Goal: Task Accomplishment & Management: Use online tool/utility

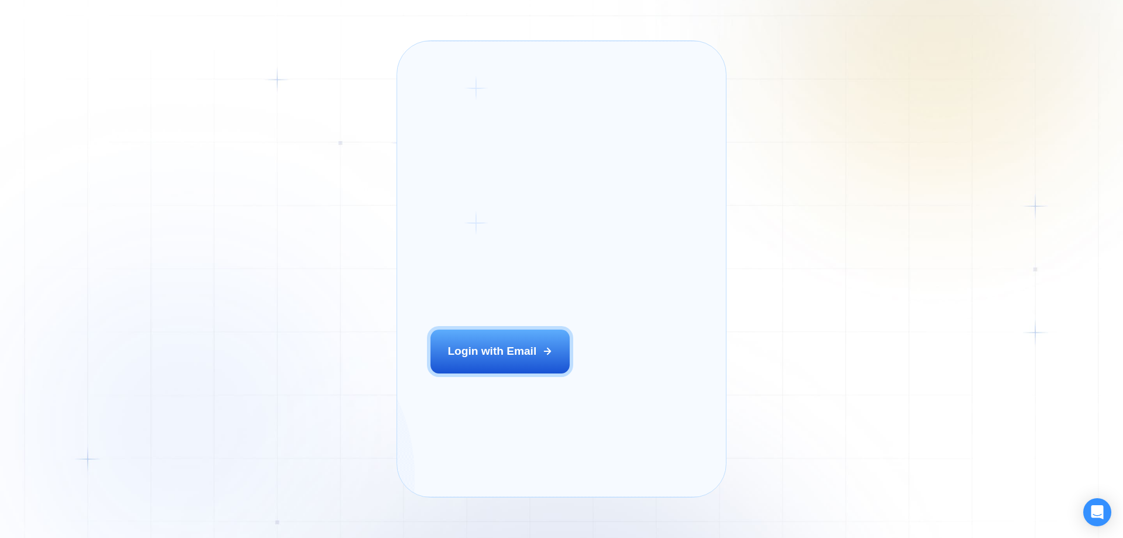
click at [495, 363] on div "Login ‍ Welcome to GigRadar. AI Business Manager for Agencies Login with Email" at bounding box center [518, 269] width 209 height 422
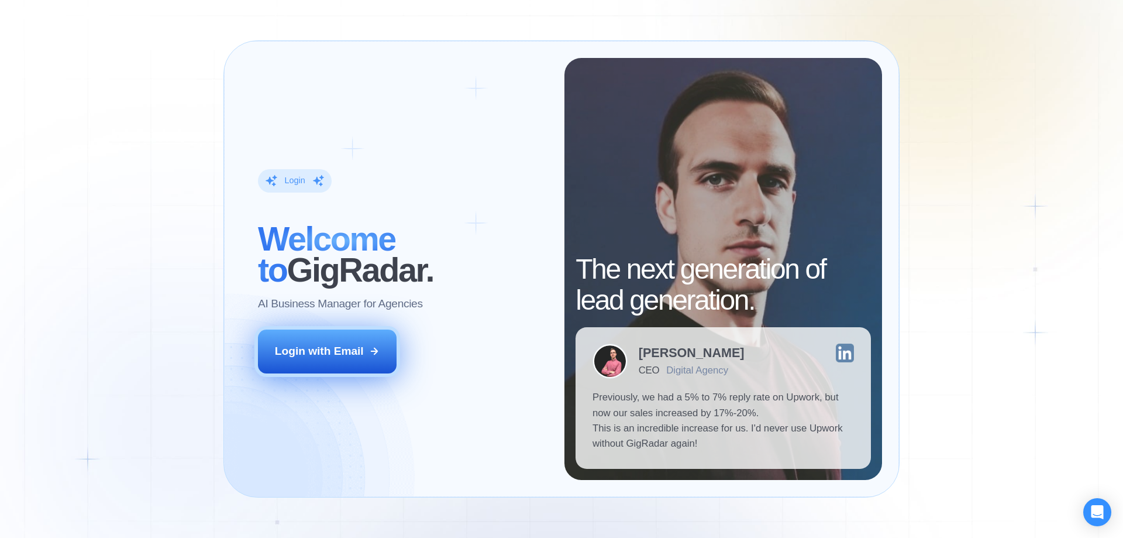
click at [350, 336] on button "Login with Email" at bounding box center [327, 350] width 139 height 43
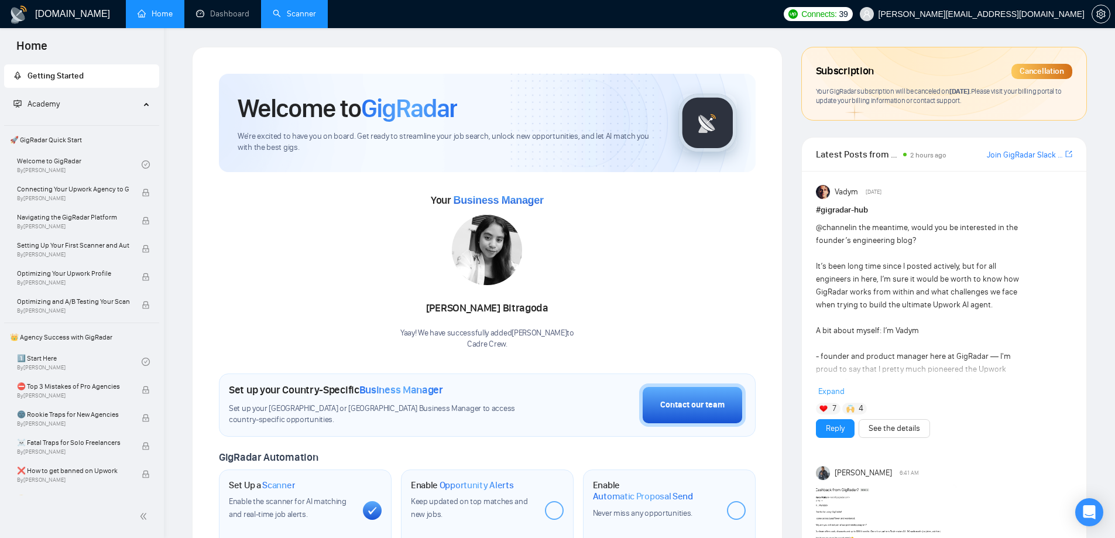
click at [288, 18] on link "Scanner" at bounding box center [294, 14] width 43 height 10
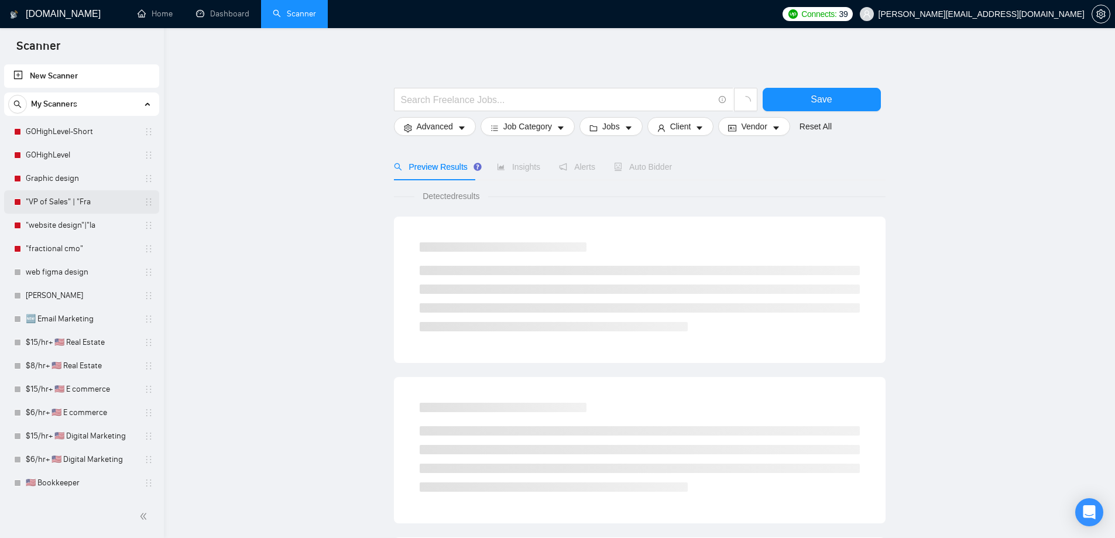
click at [73, 201] on link ""VP of Sales" | "Fra" at bounding box center [81, 201] width 111 height 23
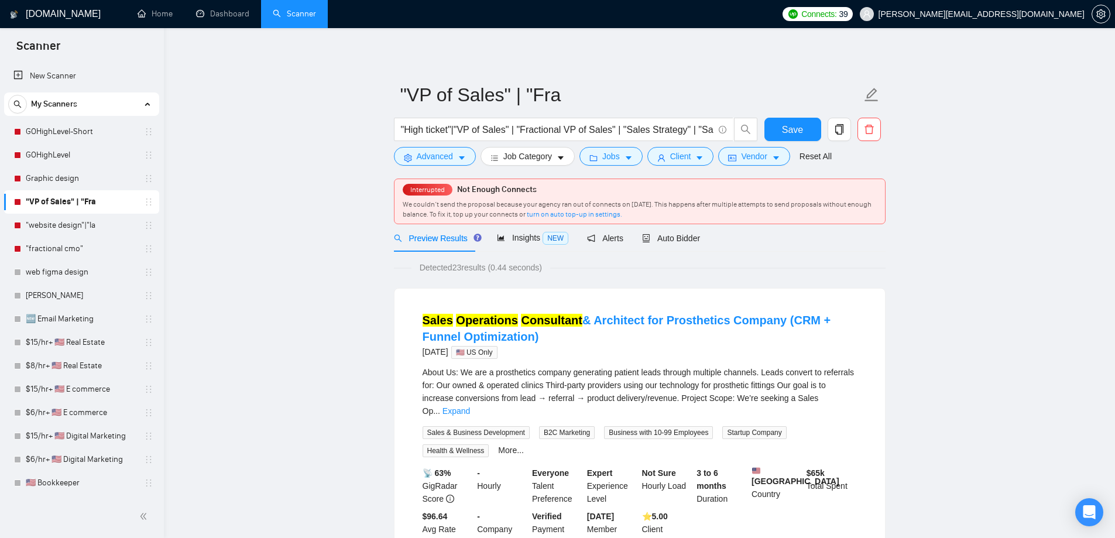
click at [297, 14] on link "Scanner" at bounding box center [294, 14] width 43 height 10
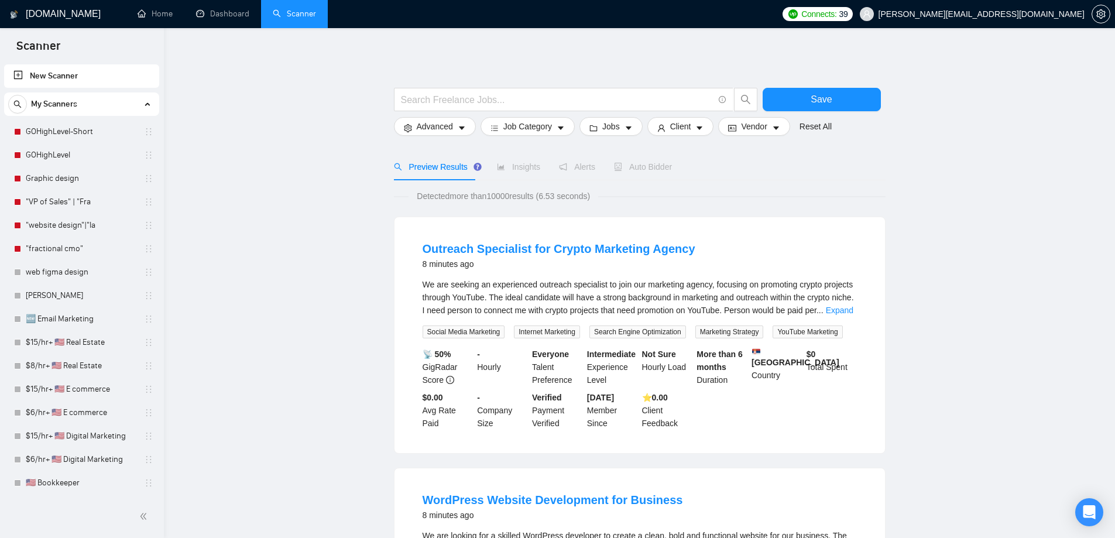
click at [83, 73] on link "New Scanner" at bounding box center [81, 75] width 136 height 23
click at [476, 99] on input "text" at bounding box center [557, 99] width 312 height 15
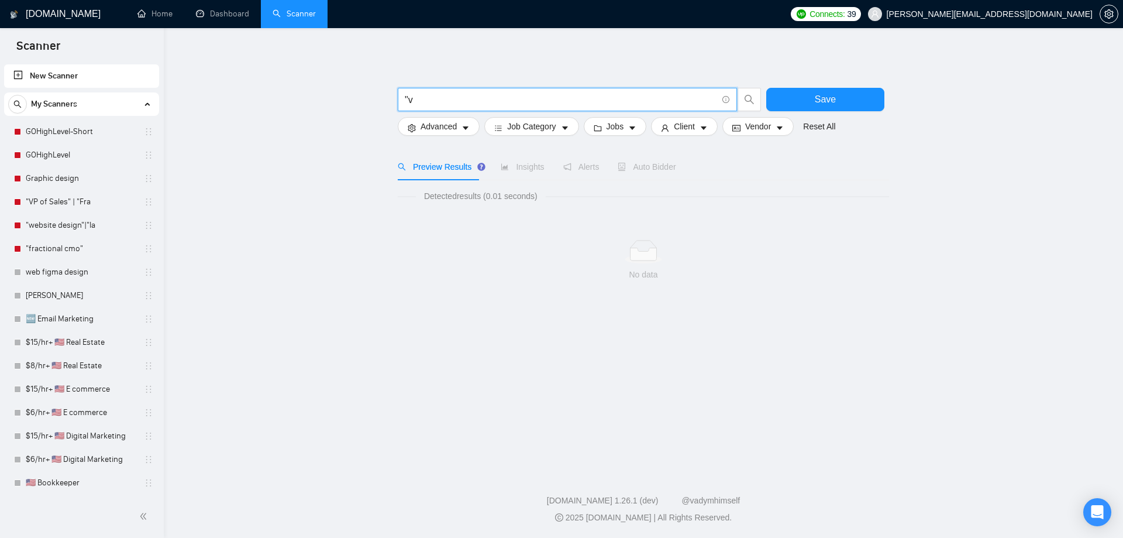
type input """
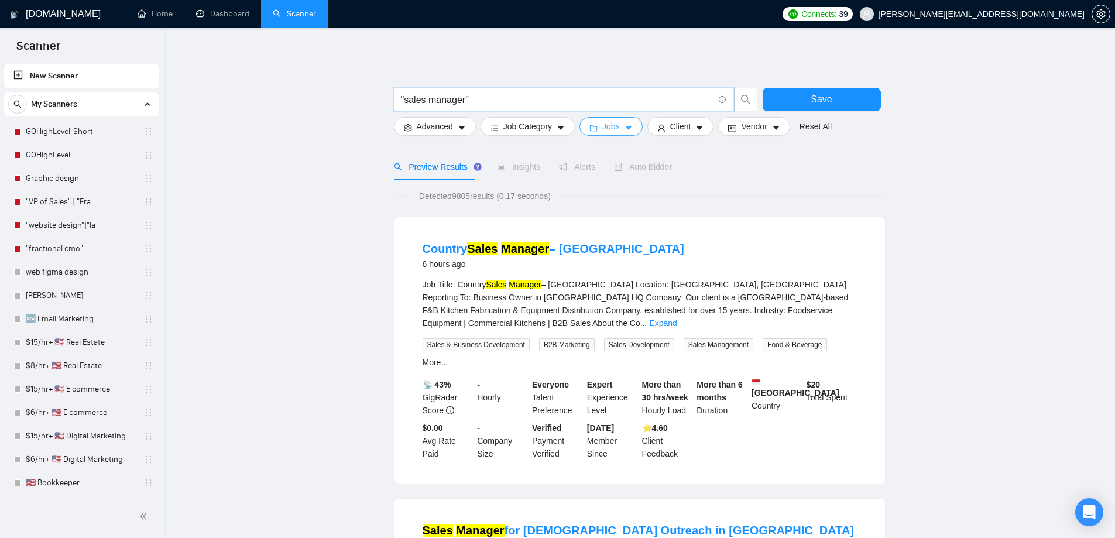
type input ""sales manager""
click at [620, 129] on button "Jobs" at bounding box center [610, 126] width 63 height 19
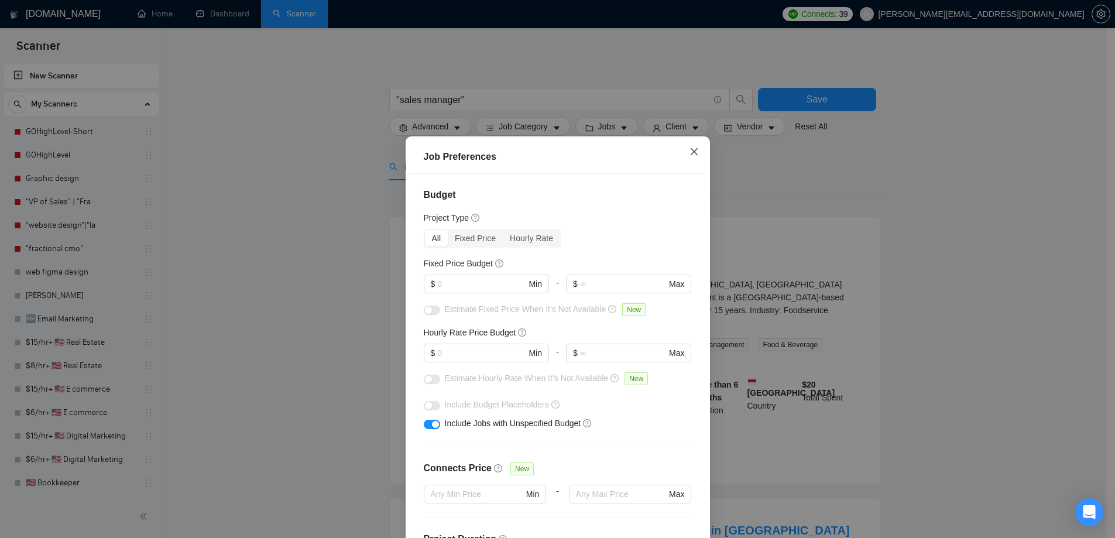
click at [689, 156] on icon "close" at bounding box center [693, 151] width 9 height 9
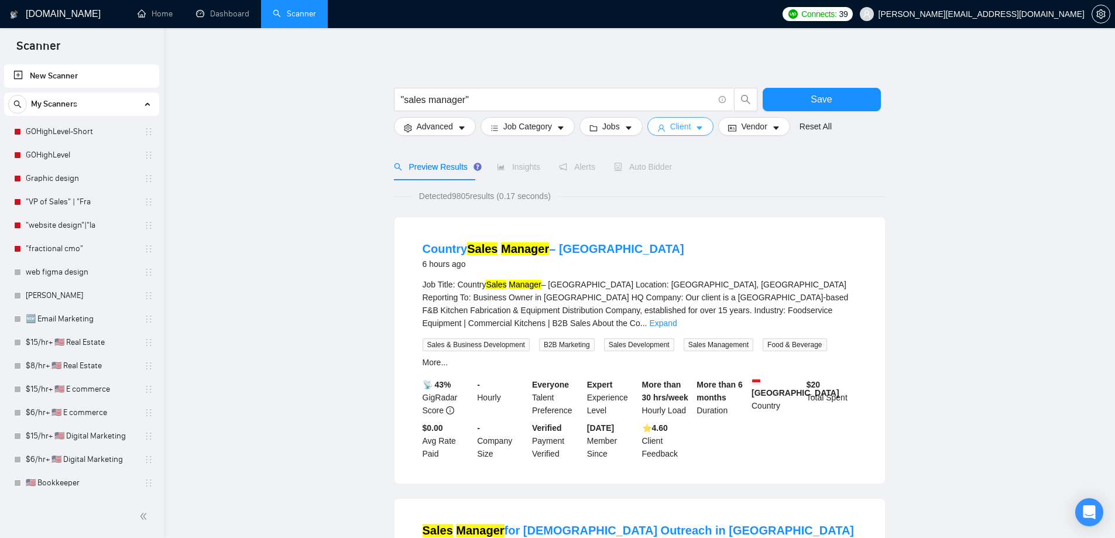
click at [664, 130] on button "Client" at bounding box center [680, 126] width 67 height 19
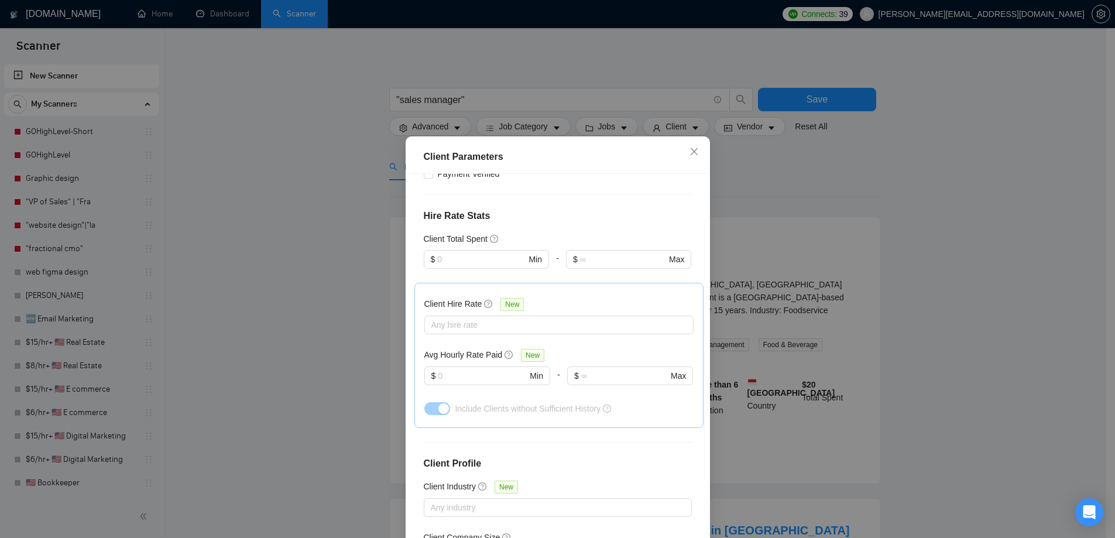
scroll to position [118, 0]
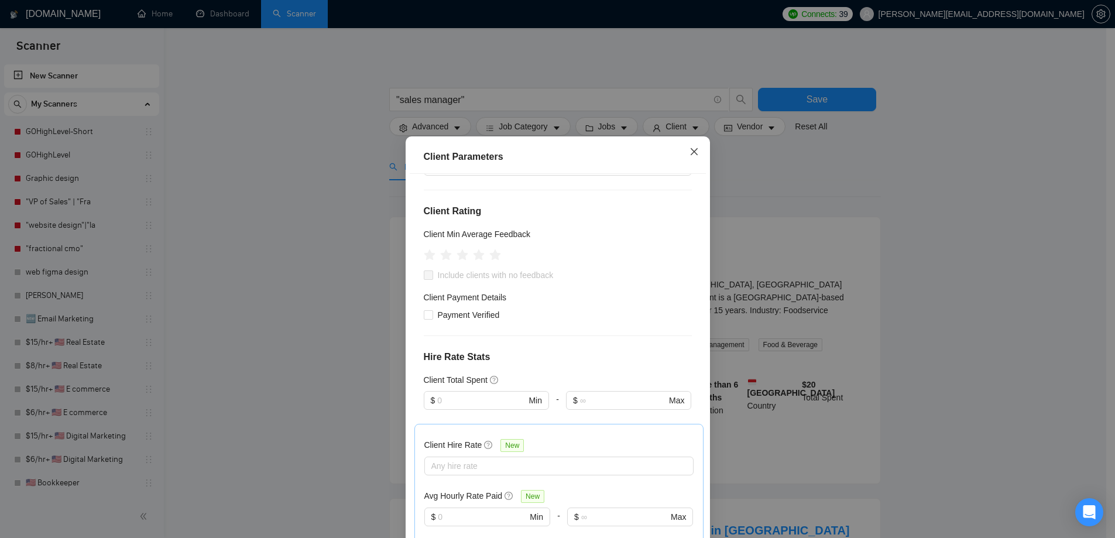
click at [688, 157] on span "Close" at bounding box center [694, 152] width 32 height 32
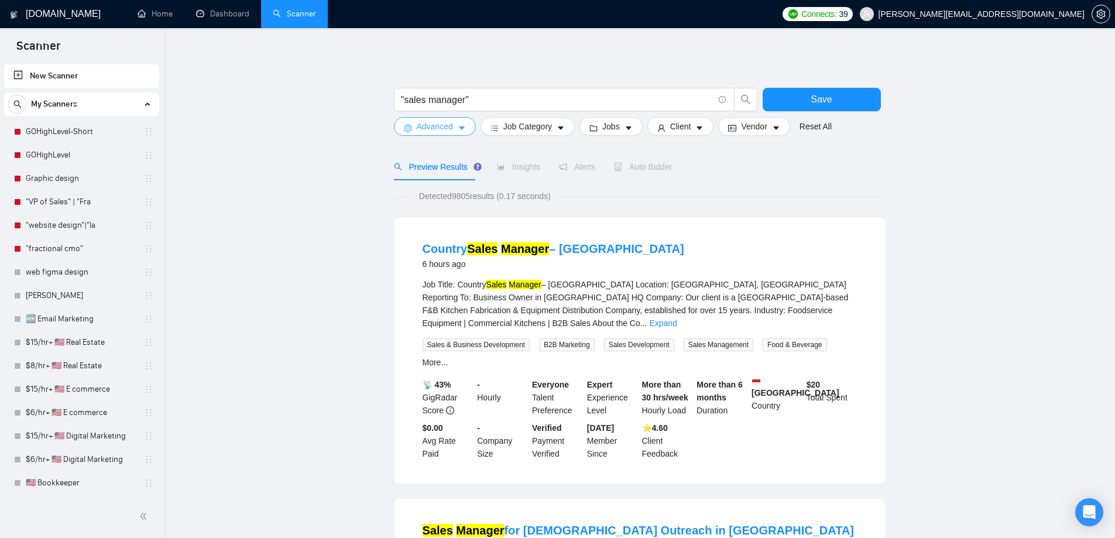
click at [458, 130] on icon "caret-down" at bounding box center [462, 128] width 8 height 8
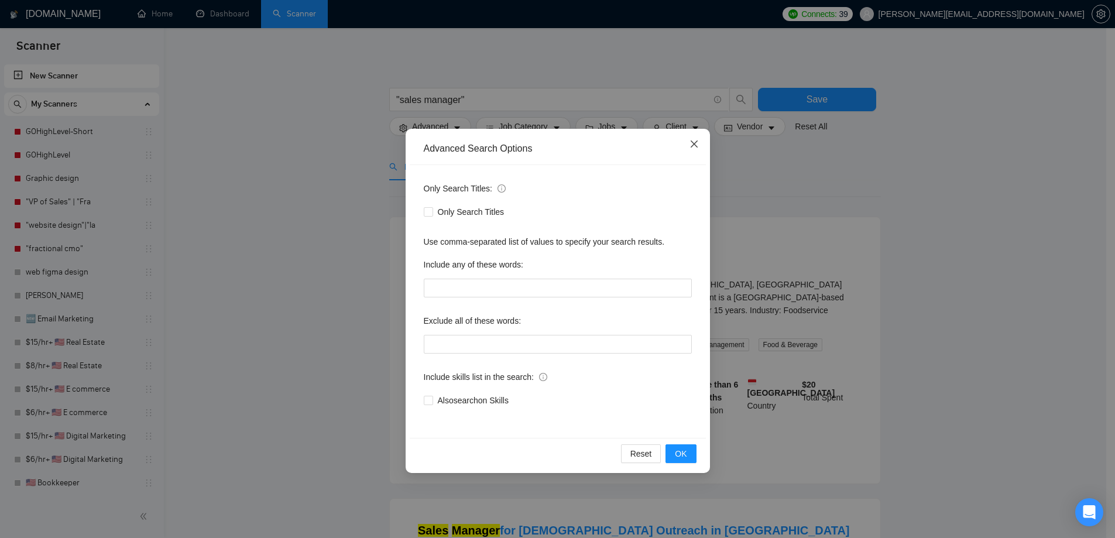
click at [698, 142] on icon "close" at bounding box center [693, 143] width 9 height 9
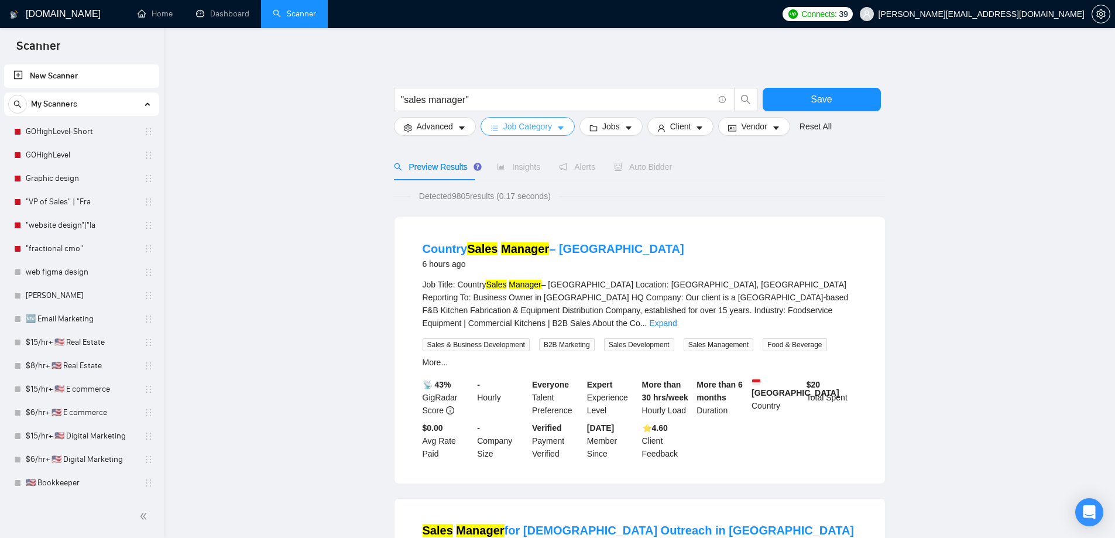
click at [556, 129] on icon "caret-down" at bounding box center [560, 128] width 8 height 8
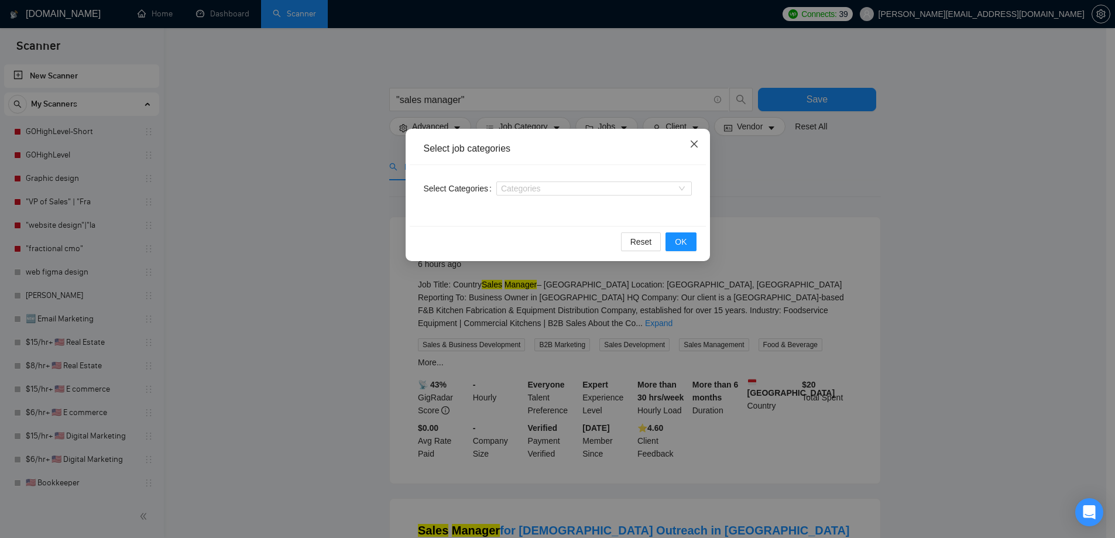
click at [689, 142] on icon "close" at bounding box center [693, 143] width 9 height 9
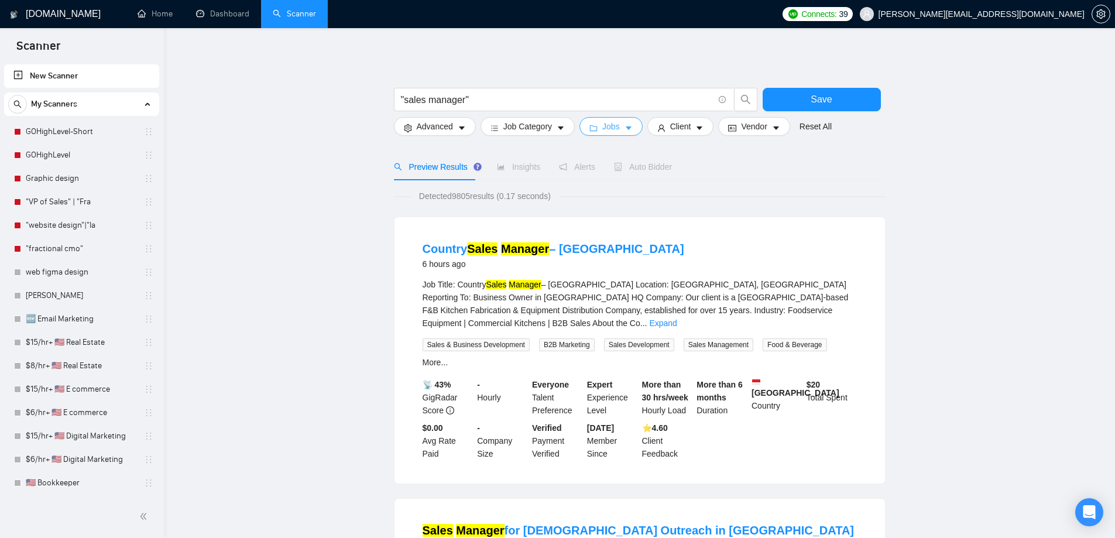
click at [626, 128] on icon "caret-down" at bounding box center [629, 128] width 6 height 4
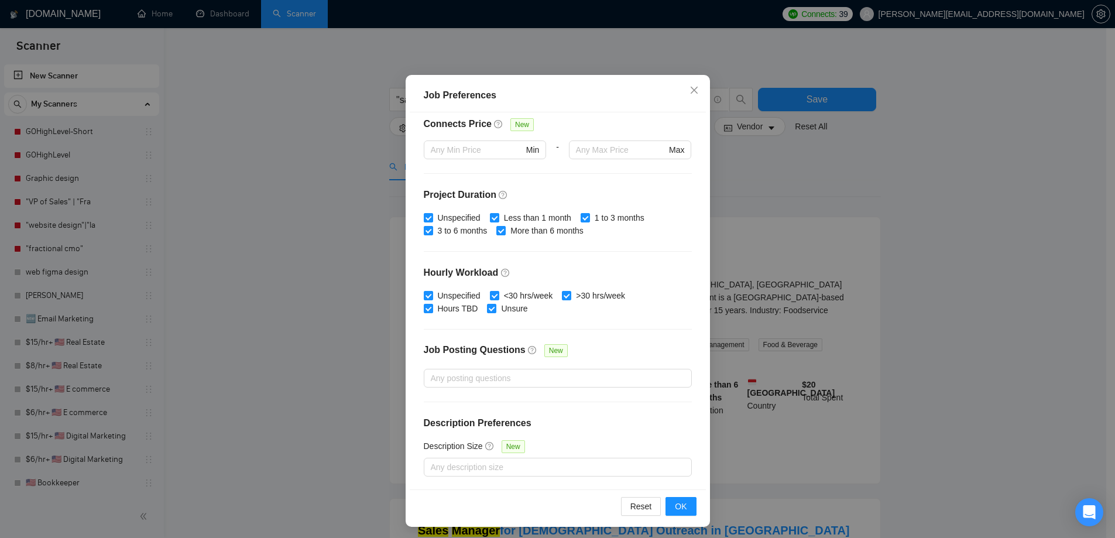
scroll to position [64, 0]
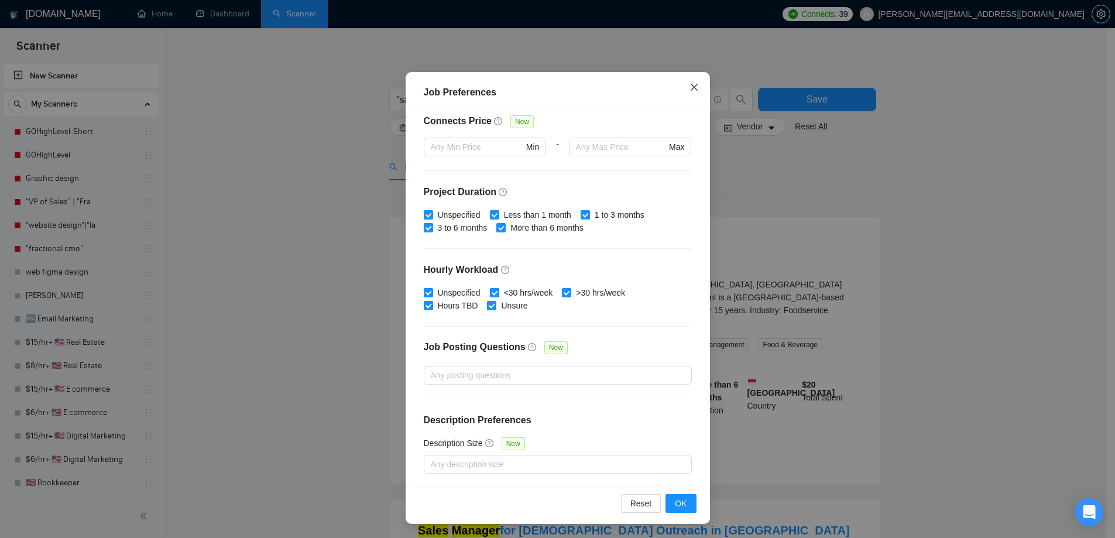
click at [689, 84] on icon "close" at bounding box center [693, 87] width 9 height 9
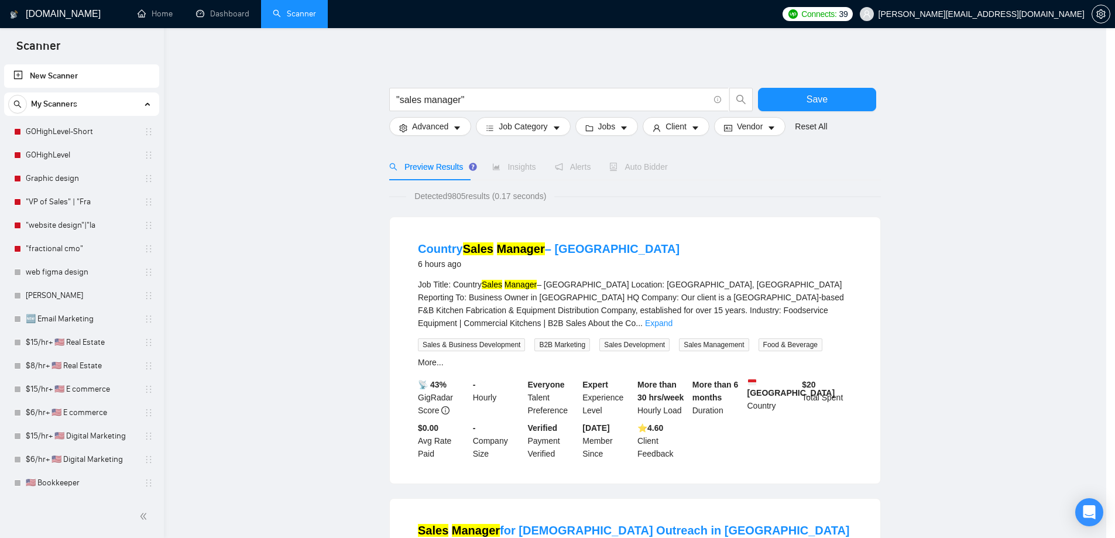
scroll to position [0, 0]
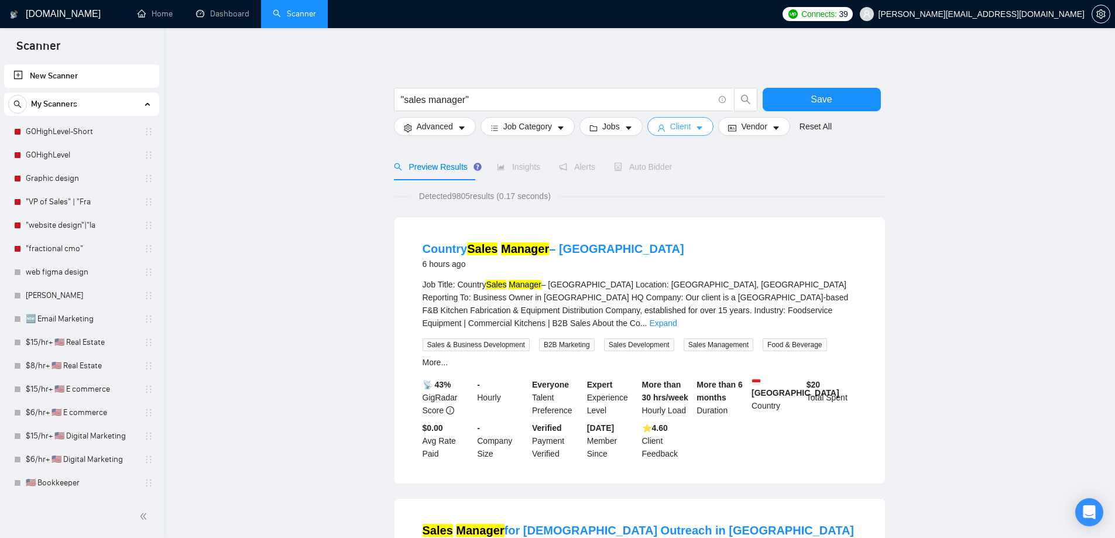
click at [670, 131] on span "Client" at bounding box center [680, 126] width 21 height 13
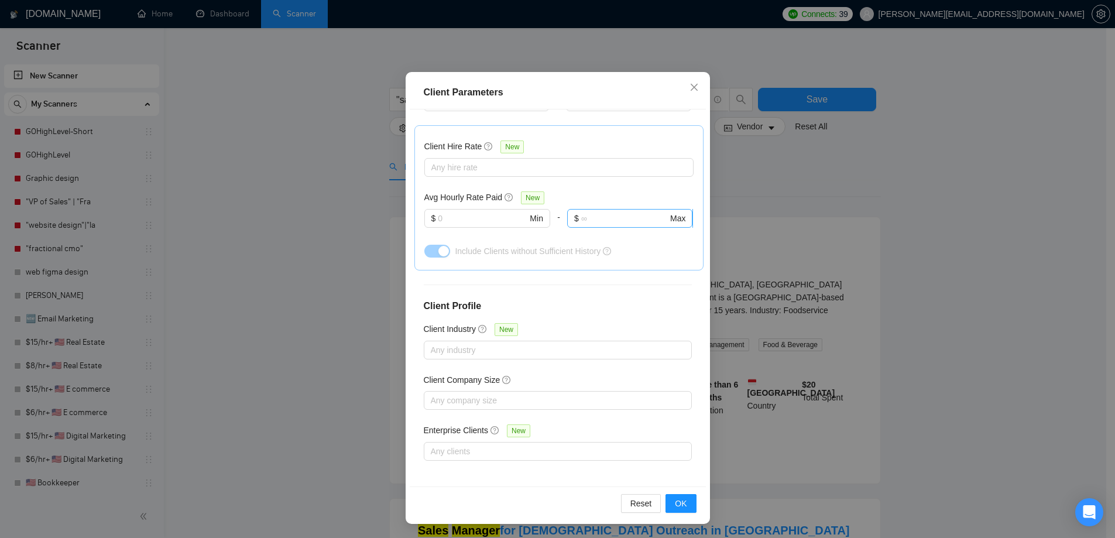
scroll to position [39, 0]
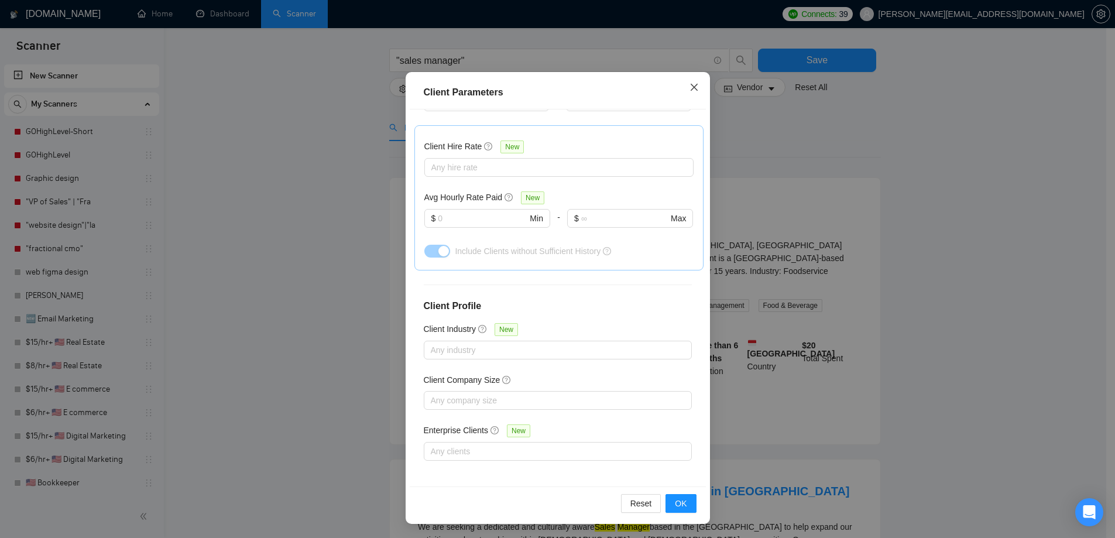
click at [689, 85] on icon "close" at bounding box center [693, 87] width 9 height 9
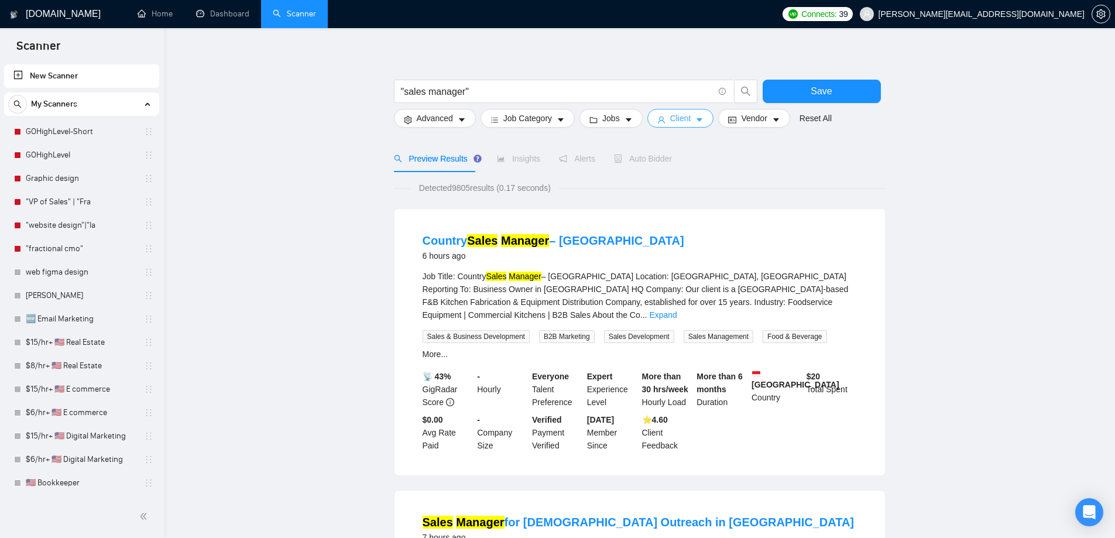
scroll to position [0, 0]
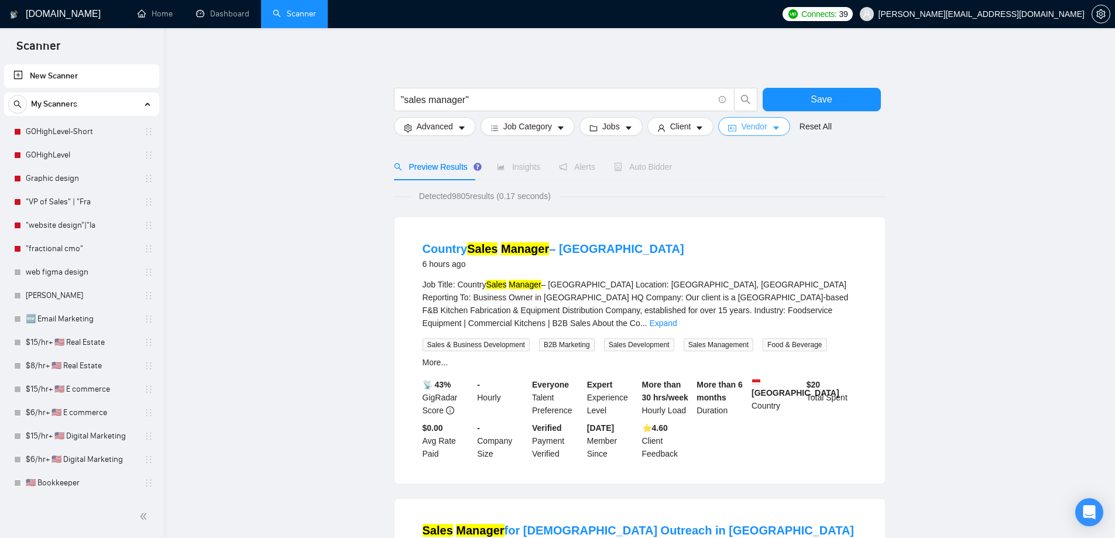
click at [741, 133] on span "Vendor" at bounding box center [754, 126] width 26 height 13
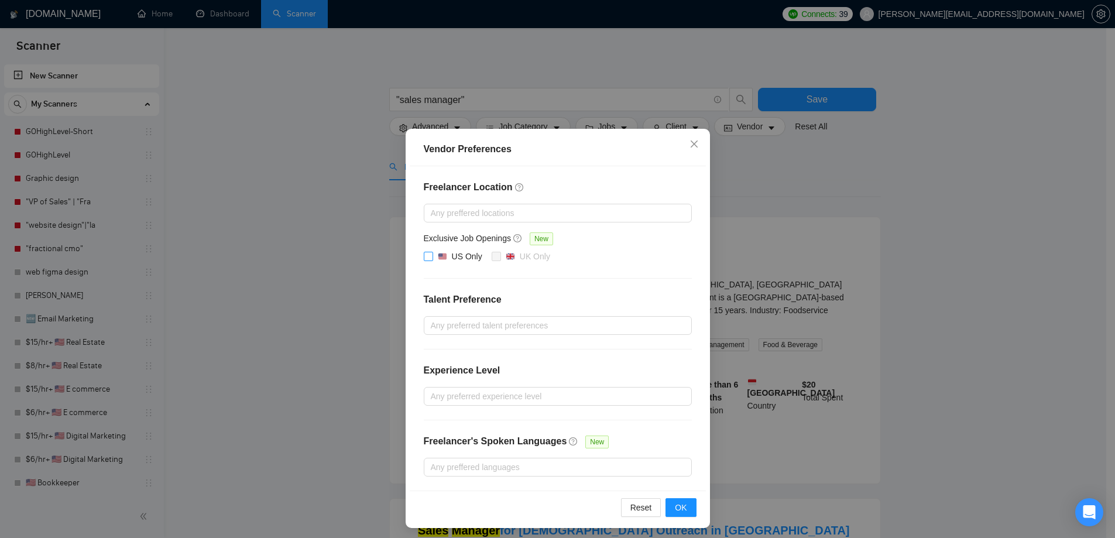
click at [424, 253] on input "US Only" at bounding box center [428, 256] width 8 height 8
checkbox input "true"
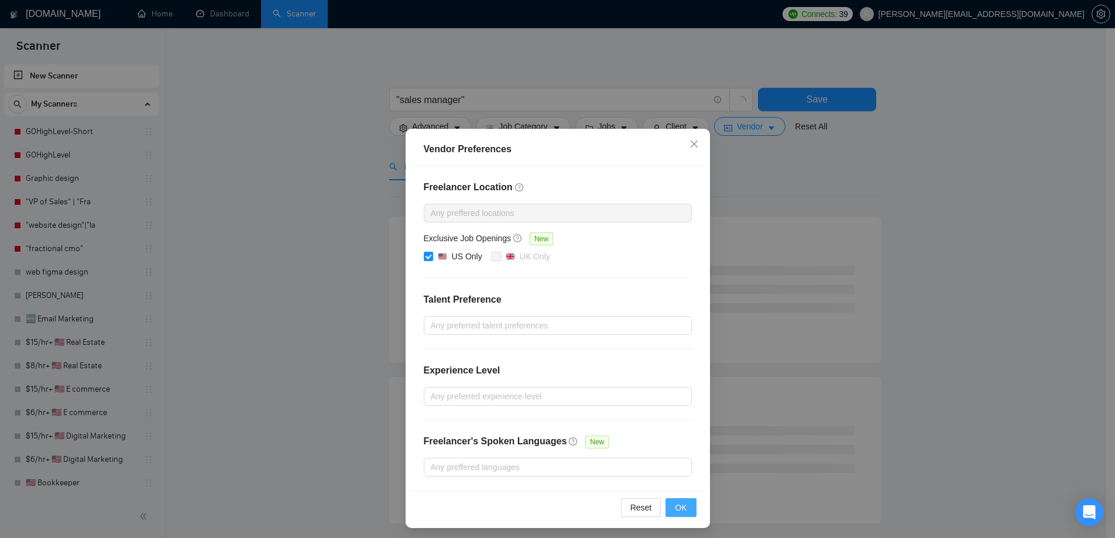
click at [676, 506] on span "OK" at bounding box center [681, 507] width 12 height 13
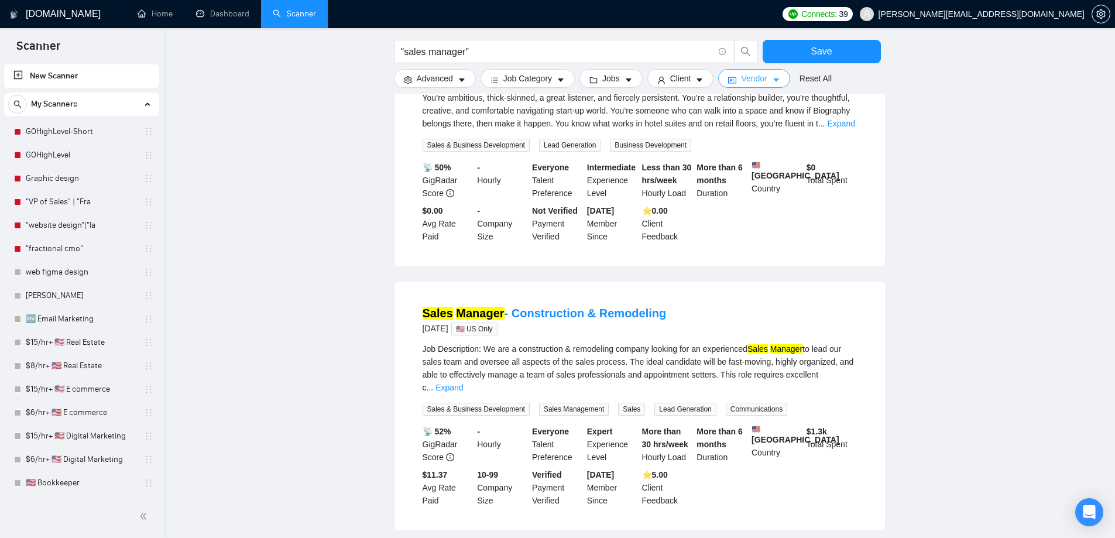
scroll to position [1014, 0]
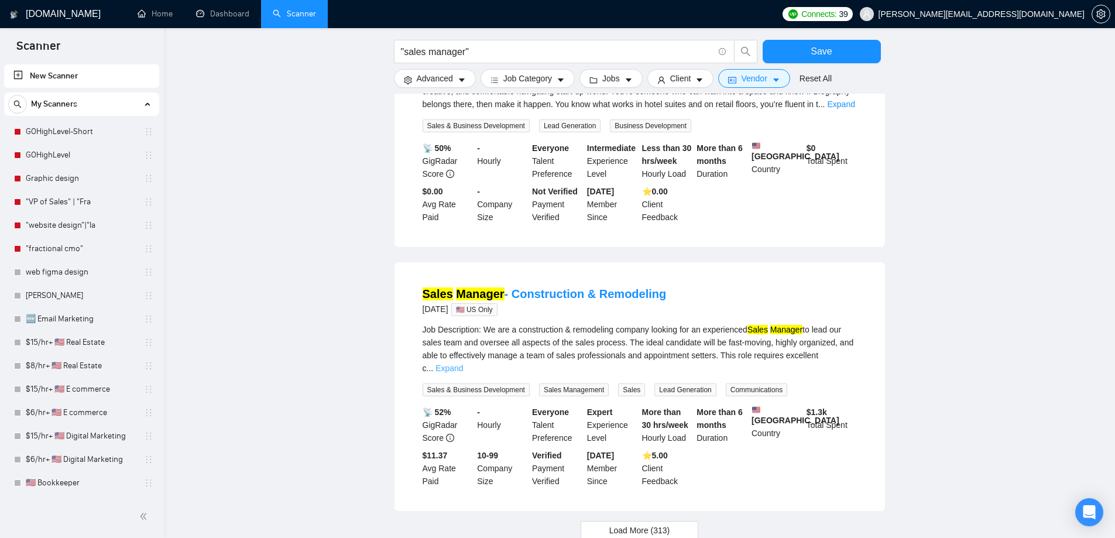
click at [463, 363] on link "Expand" at bounding box center [449, 367] width 28 height 9
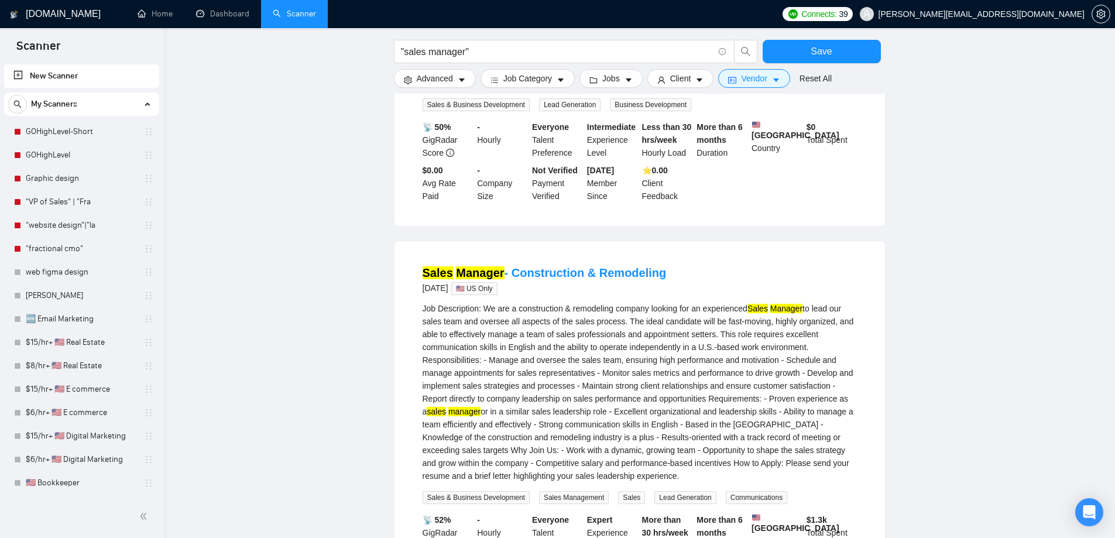
scroll to position [1053, 0]
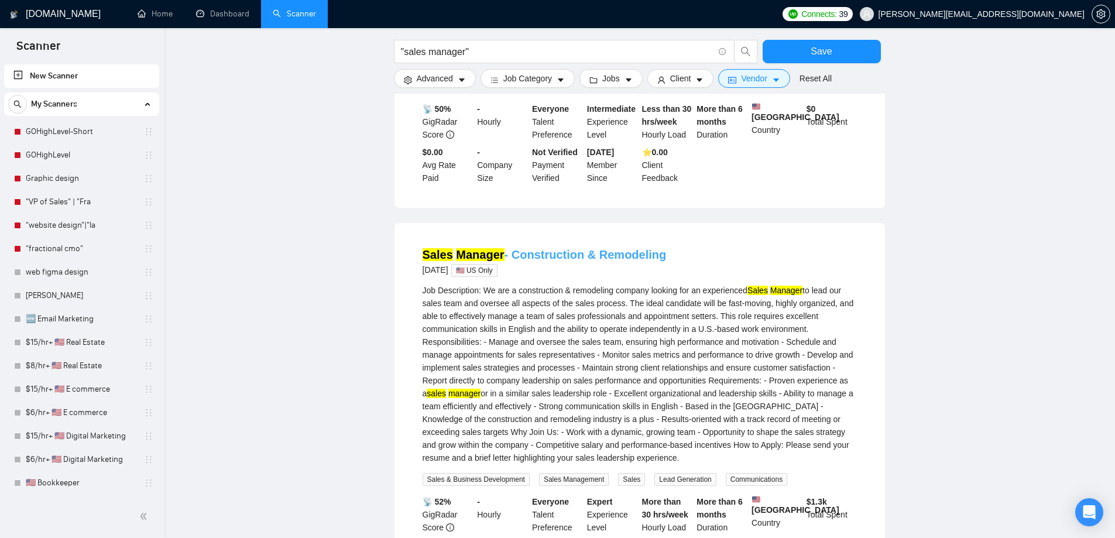
click at [596, 248] on link "Sales Manager - Construction & Remodeling" at bounding box center [544, 254] width 244 height 13
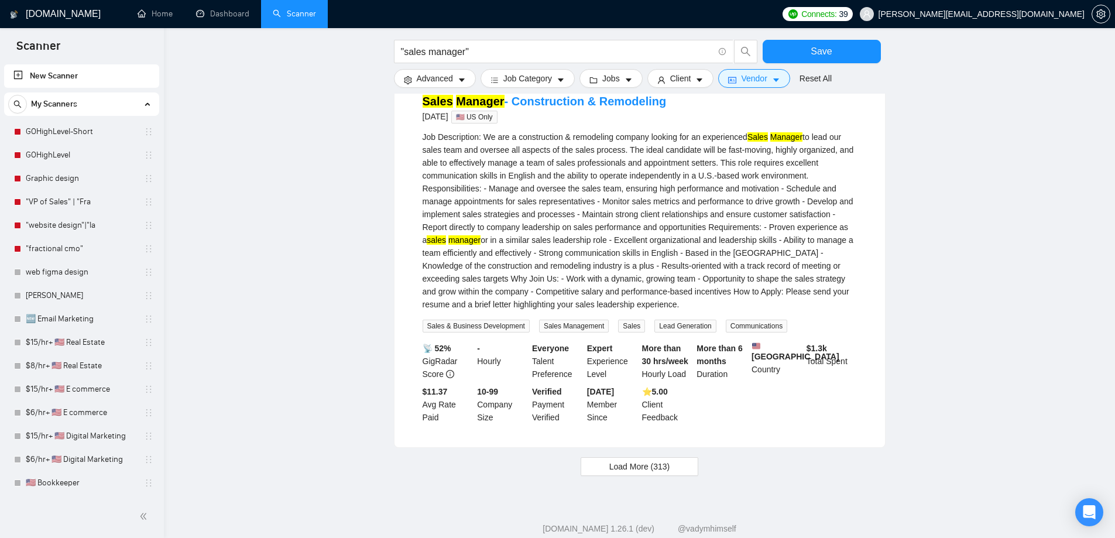
scroll to position [1210, 0]
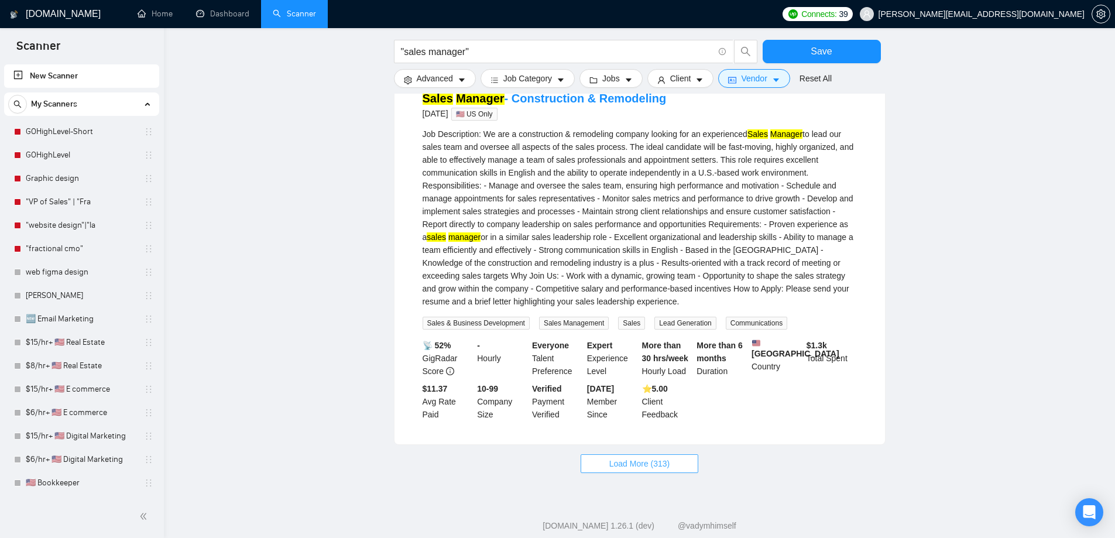
click at [635, 457] on span "Load More (313)" at bounding box center [639, 463] width 61 height 13
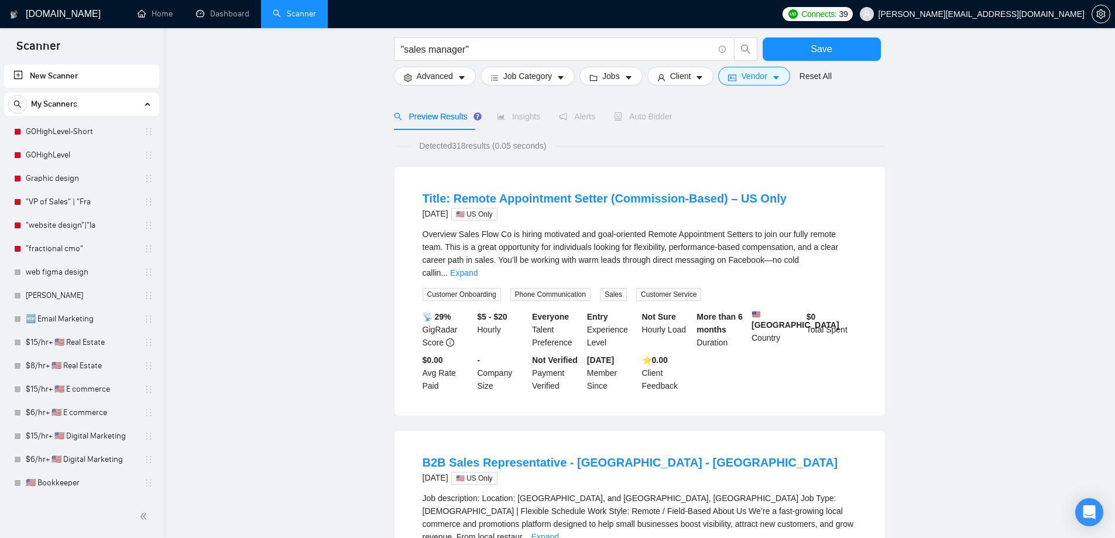
scroll to position [0, 0]
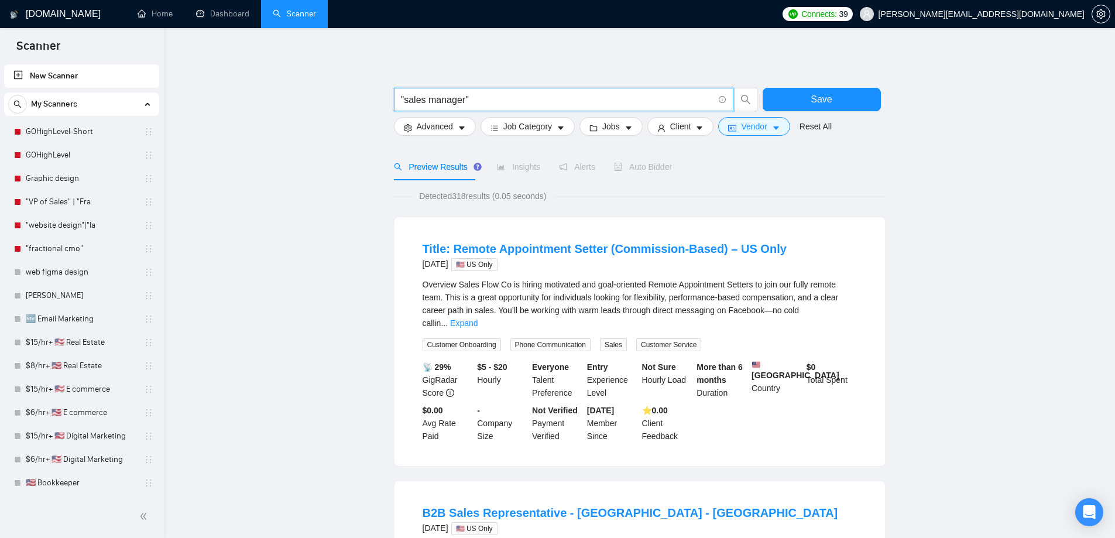
drag, startPoint x: 470, startPoint y: 99, endPoint x: 399, endPoint y: 99, distance: 71.4
click at [399, 99] on span ""sales manager"" at bounding box center [563, 99] width 339 height 23
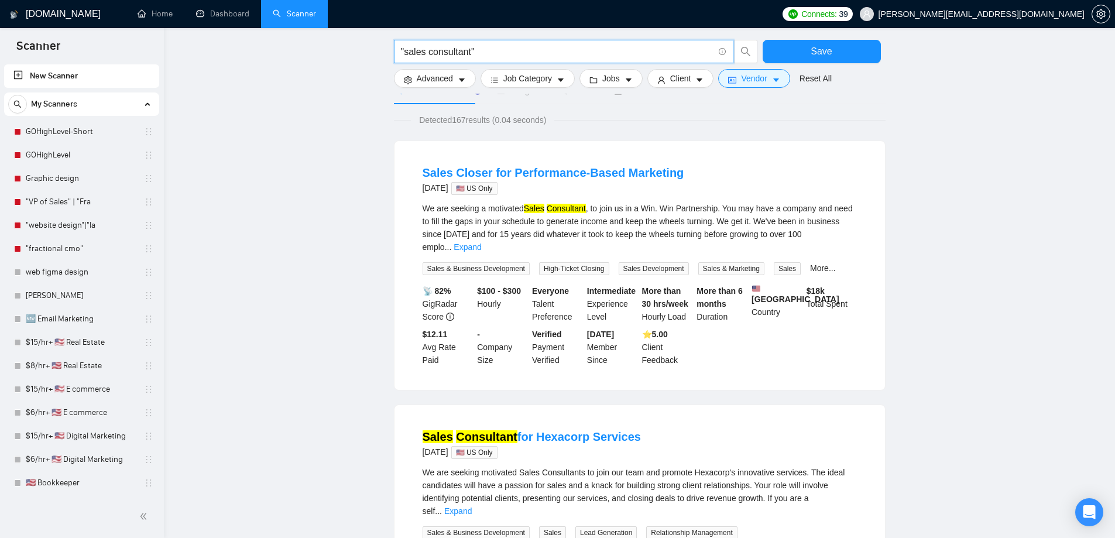
scroll to position [78, 0]
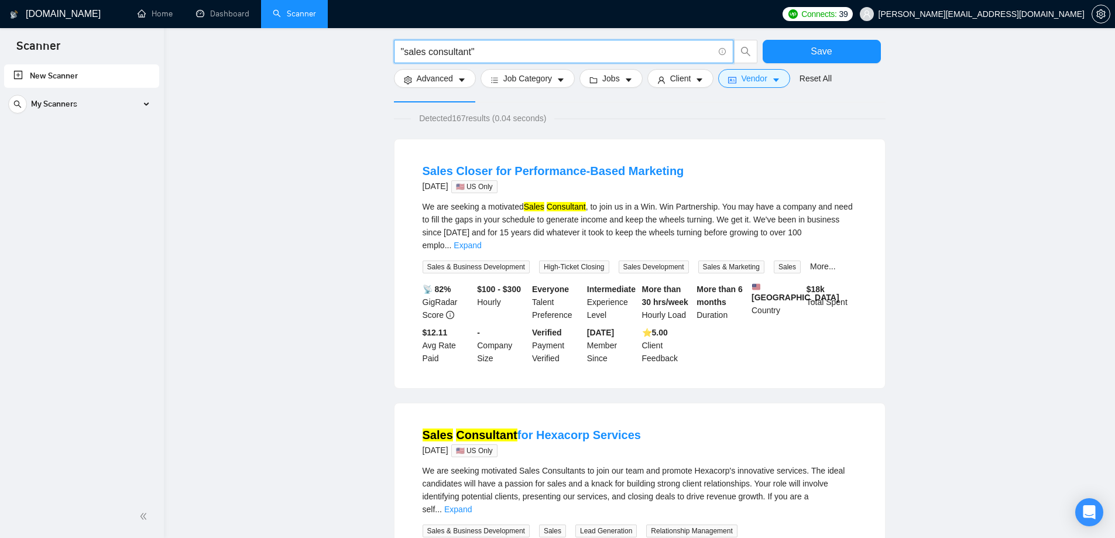
click at [414, 53] on input ""sales consultant"" at bounding box center [557, 51] width 312 height 15
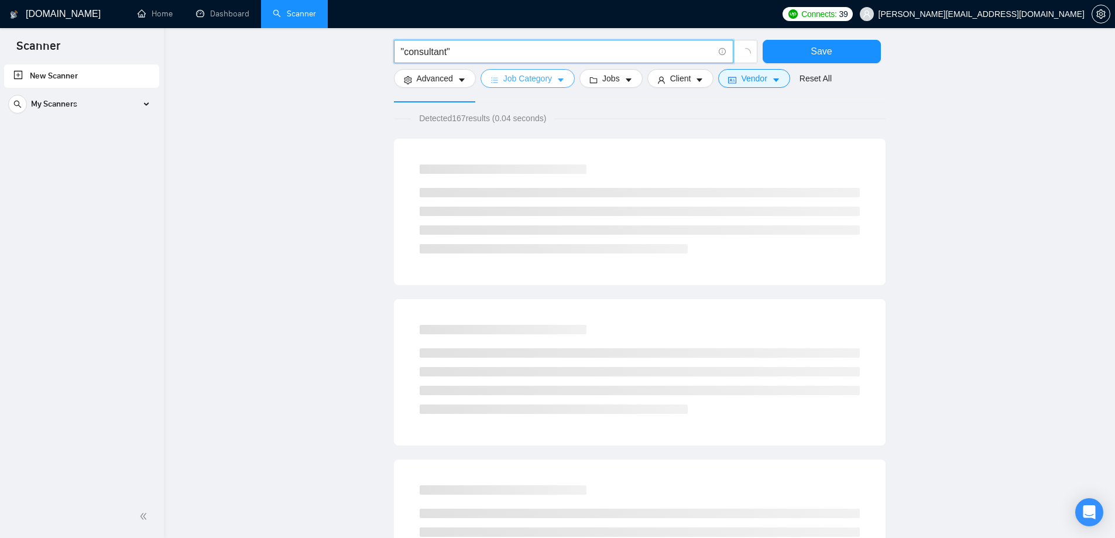
type input ""consultant""
click at [550, 81] on button "Job Category" at bounding box center [527, 78] width 94 height 19
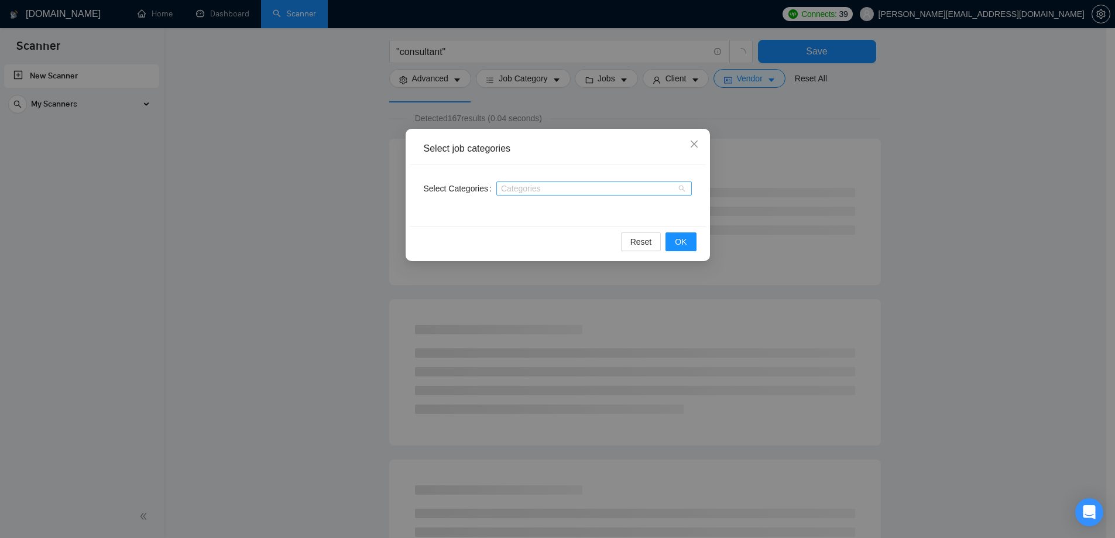
click at [534, 191] on div at bounding box center [588, 188] width 178 height 9
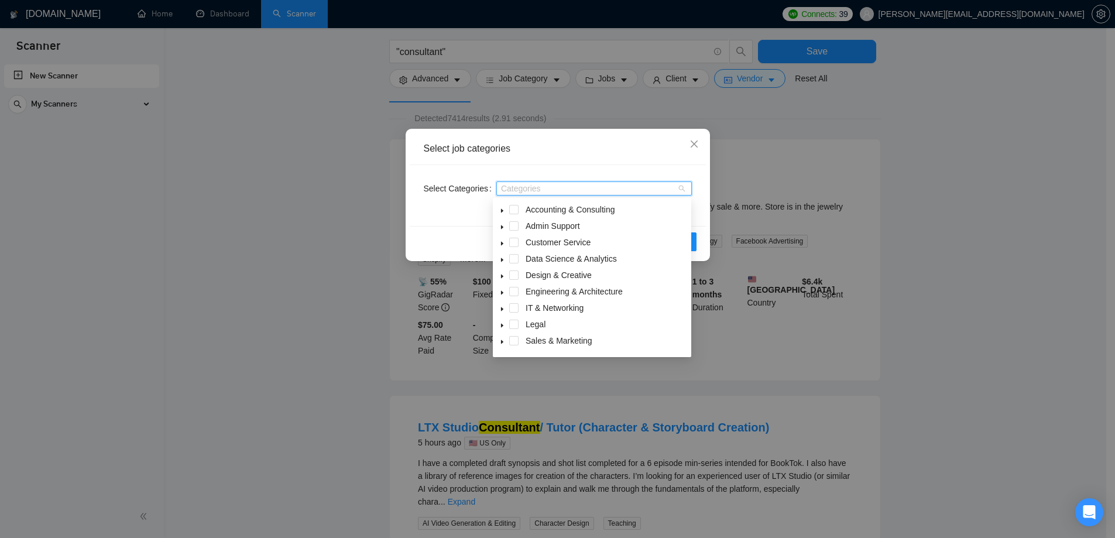
click at [501, 343] on icon "caret-down" at bounding box center [502, 342] width 2 height 4
click at [516, 245] on span at bounding box center [513, 244] width 9 height 9
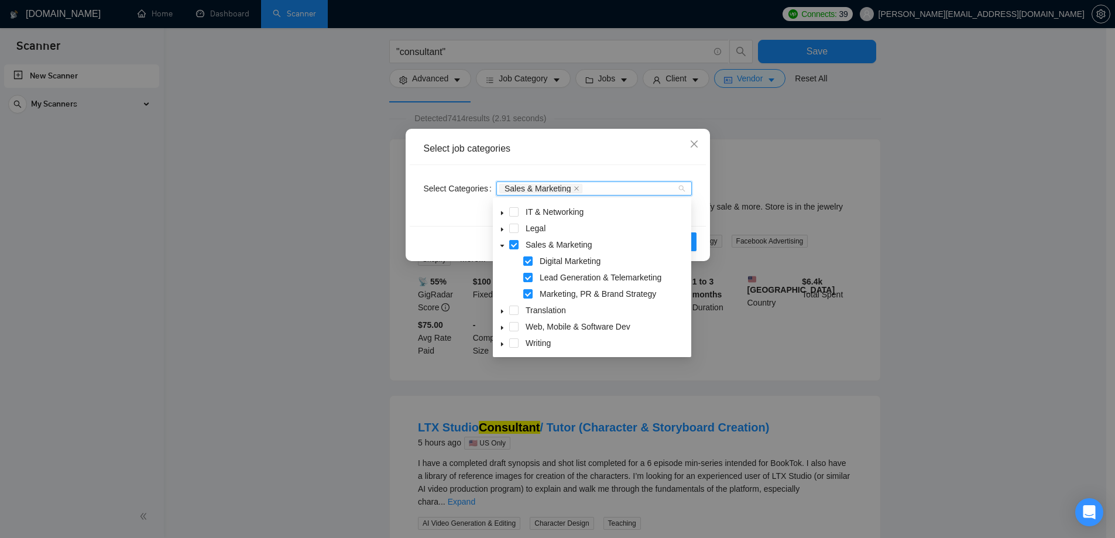
click at [599, 169] on div "Select Categories Sales & Marketing" at bounding box center [558, 195] width 296 height 61
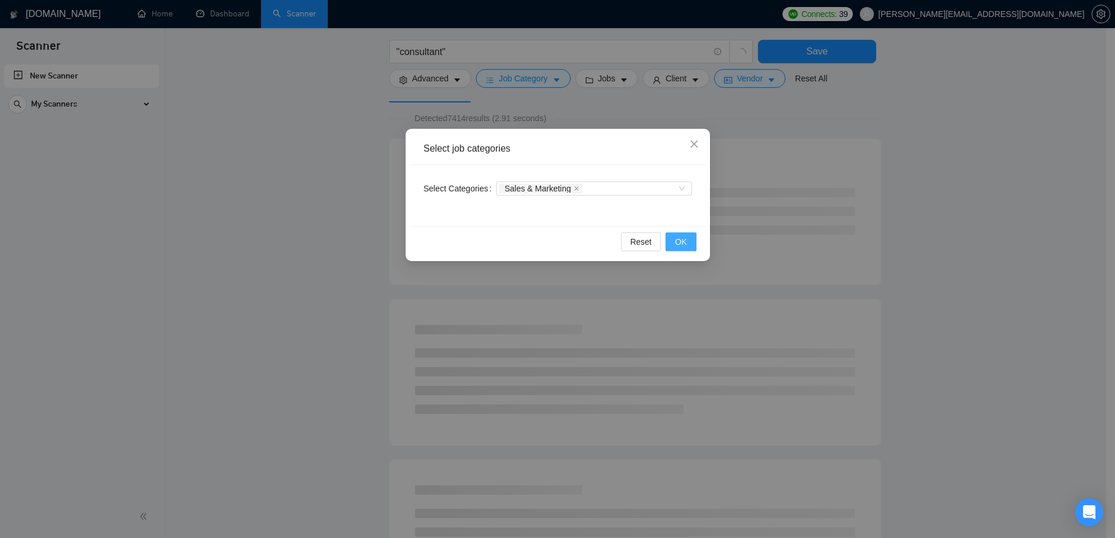
click at [681, 234] on button "OK" at bounding box center [680, 241] width 30 height 19
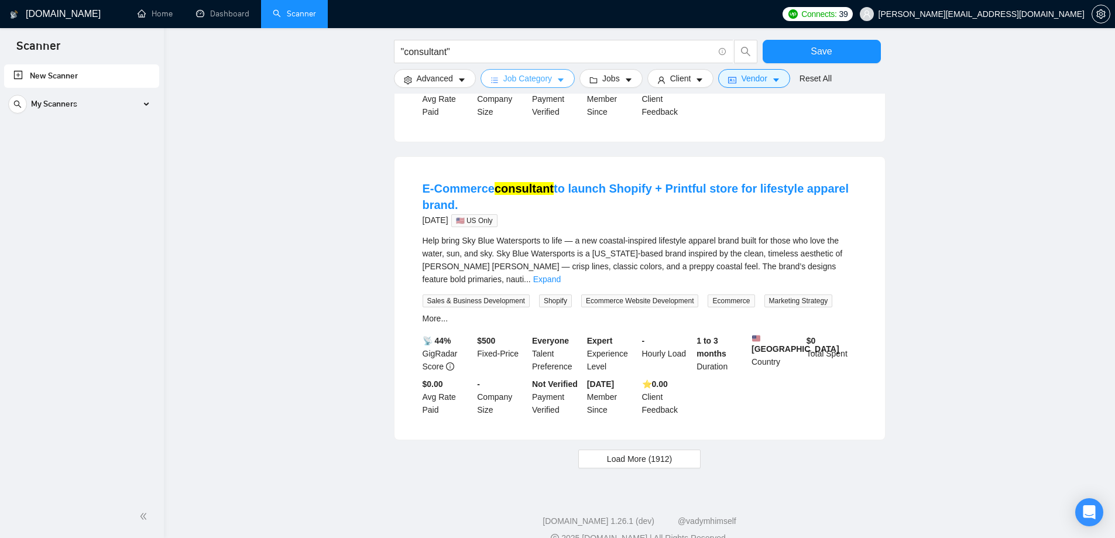
scroll to position [1149, 0]
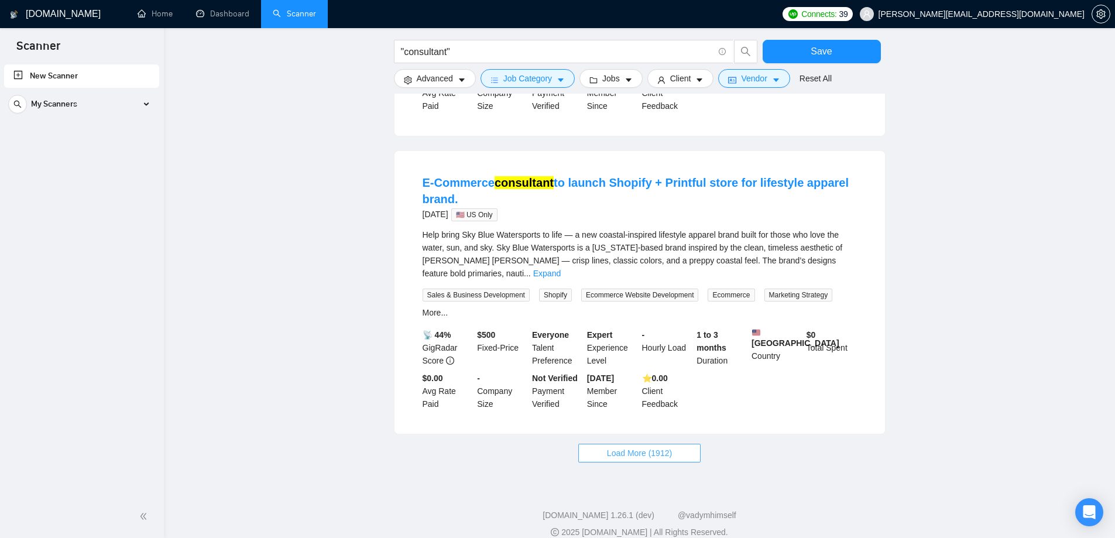
click at [648, 446] on span "Load More (1912)" at bounding box center [639, 452] width 65 height 13
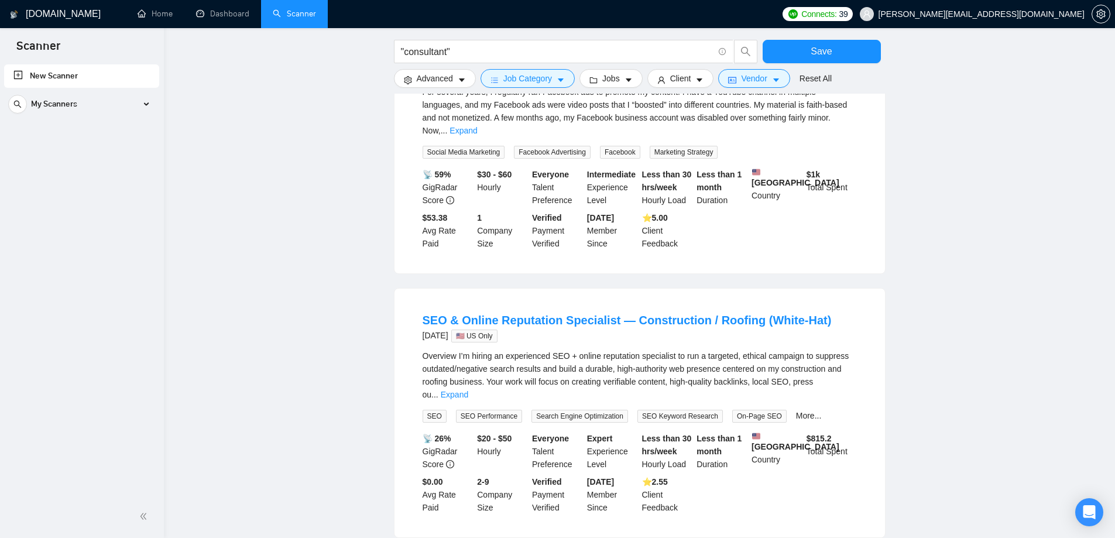
scroll to position [2451, 0]
